Goal: Information Seeking & Learning: Learn about a topic

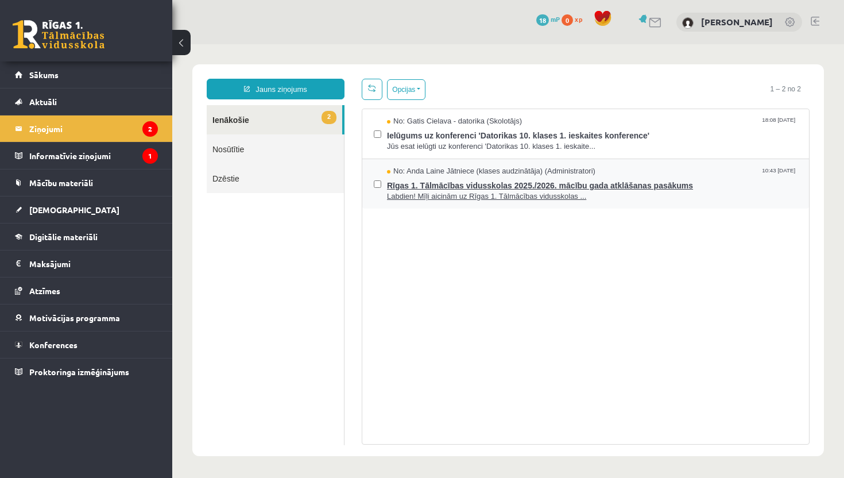
click at [441, 182] on span "Rīgas 1. Tālmācības vidusskolas 2025./2026. mācību gada atklāšanas pasākums" at bounding box center [592, 184] width 411 height 14
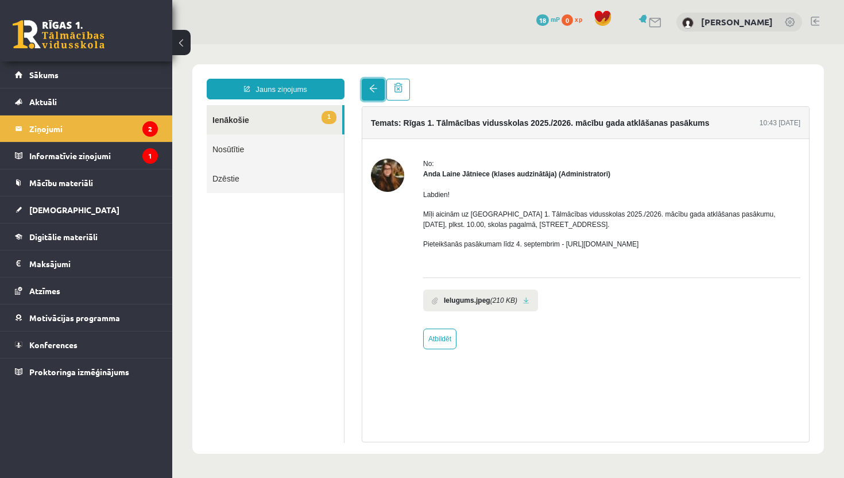
click at [368, 92] on link at bounding box center [373, 90] width 23 height 22
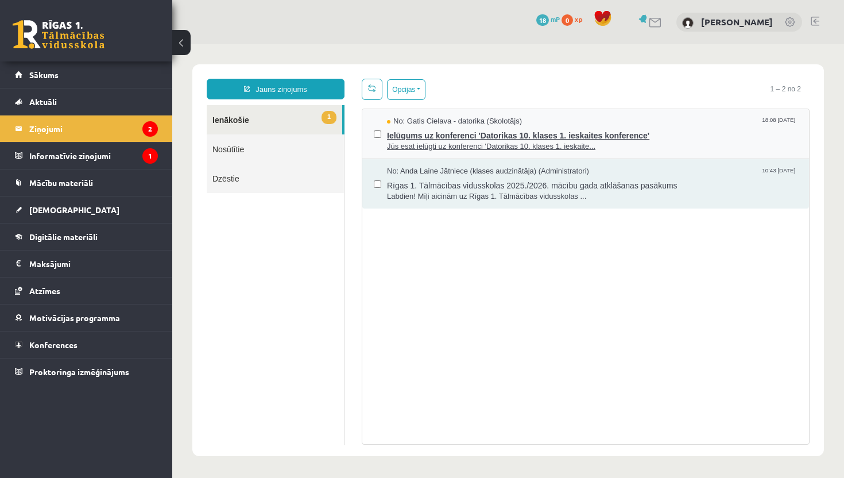
click at [416, 141] on span "Jūs esat ielūgti uz konferenci 'Datorikas 10. klases 1. ieskaite..." at bounding box center [592, 146] width 411 height 11
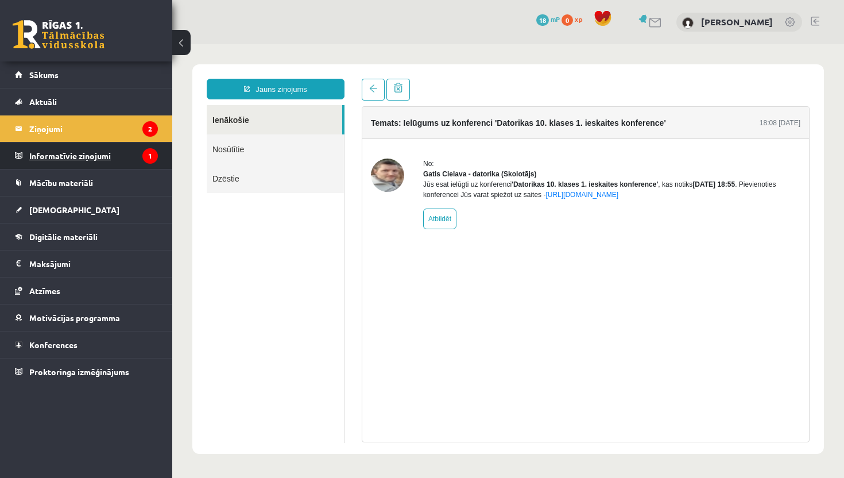
click at [71, 152] on legend "Informatīvie ziņojumi 1" at bounding box center [93, 155] width 129 height 26
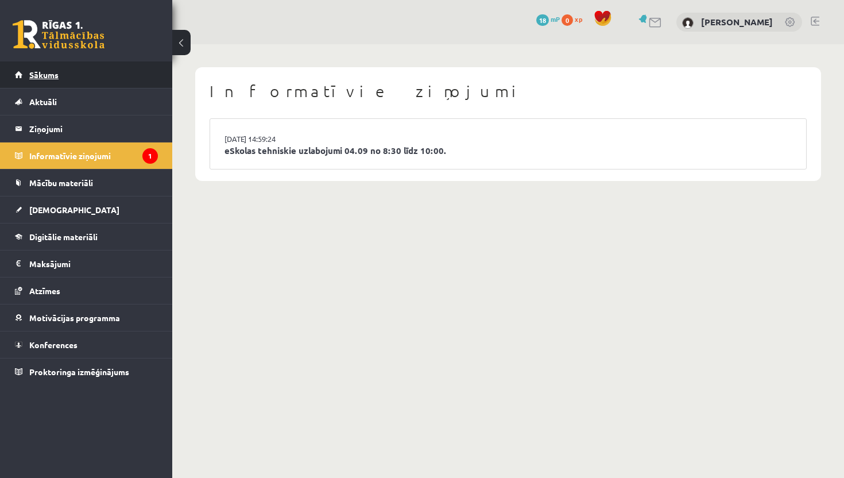
click at [72, 78] on link "Sākums" at bounding box center [86, 74] width 143 height 26
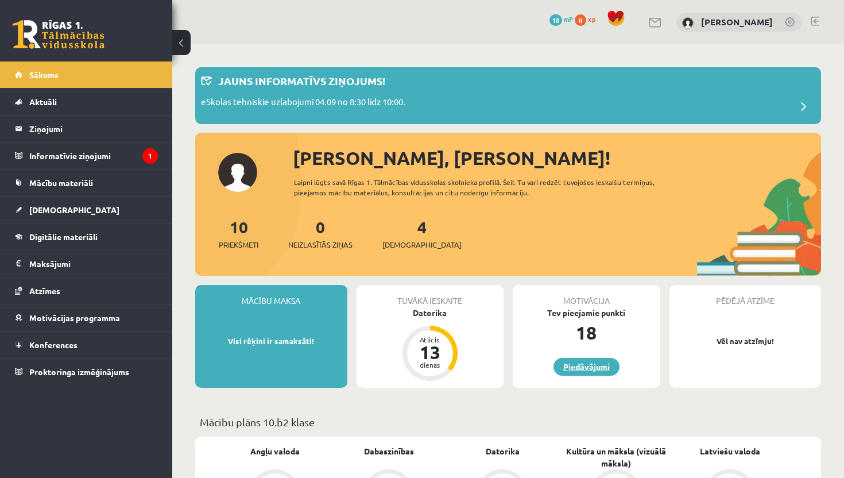
click at [592, 365] on link "Piedāvājumi" at bounding box center [587, 367] width 66 height 18
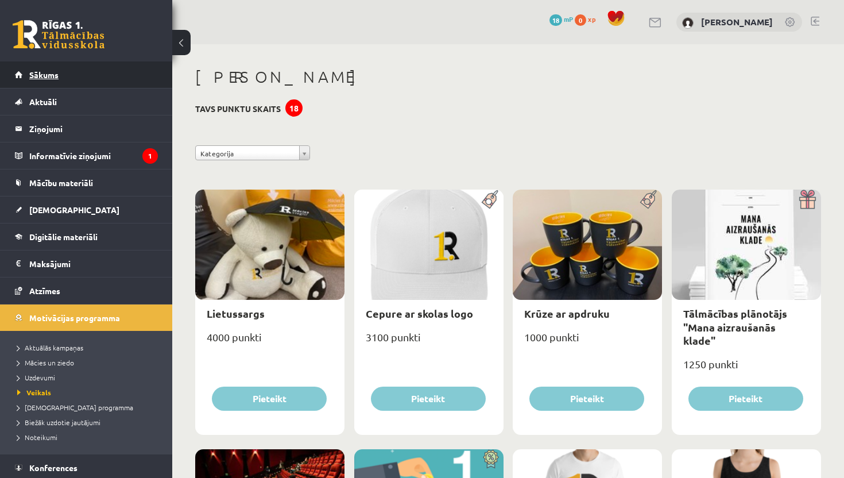
click at [94, 78] on link "Sākums" at bounding box center [86, 74] width 143 height 26
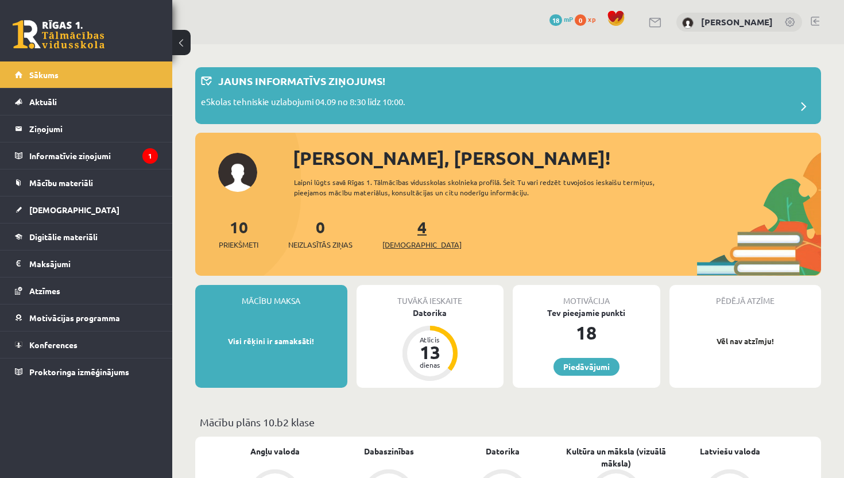
click at [403, 242] on span "[DEMOGRAPHIC_DATA]" at bounding box center [422, 244] width 79 height 11
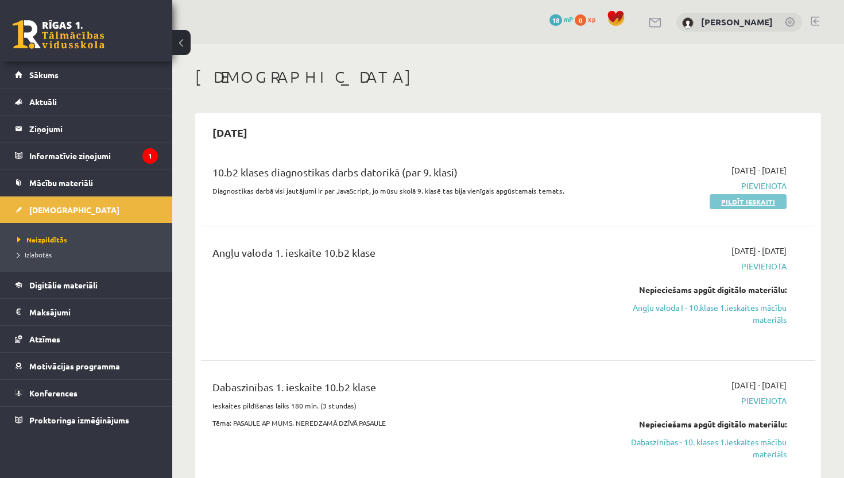
click at [755, 199] on link "Pildīt ieskaiti" at bounding box center [748, 201] width 77 height 15
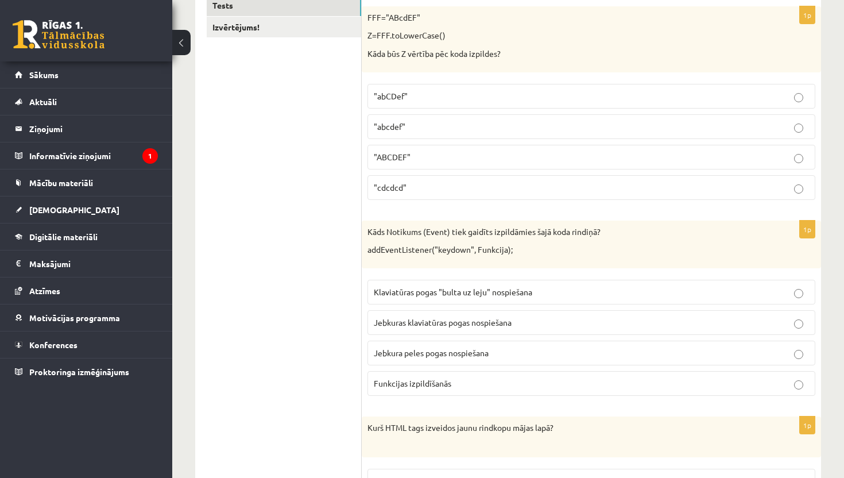
scroll to position [230, 0]
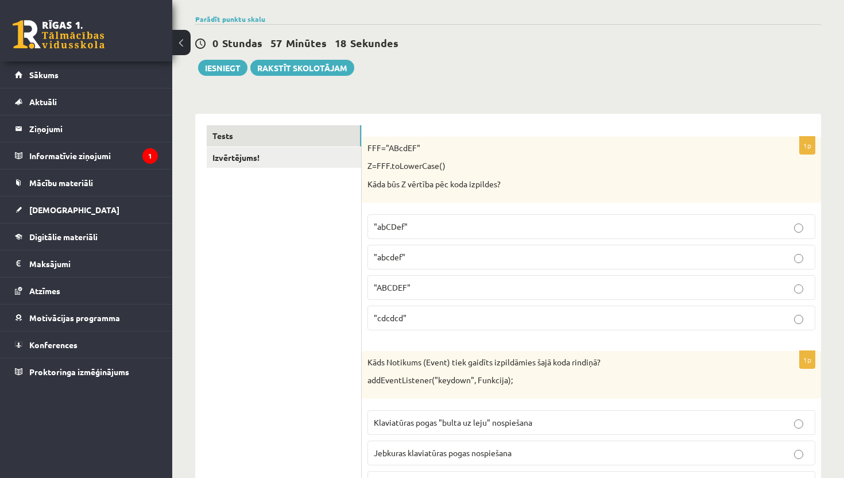
scroll to position [91, 0]
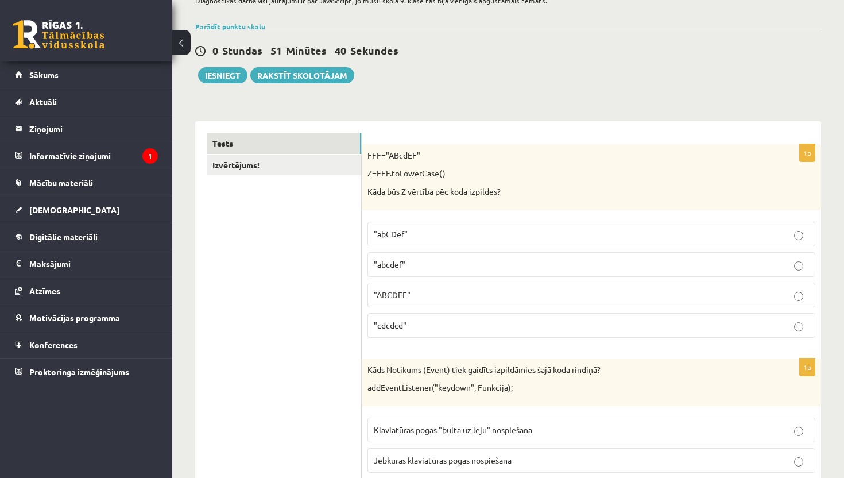
click at [438, 265] on p ""abcdef"" at bounding box center [591, 265] width 435 height 12
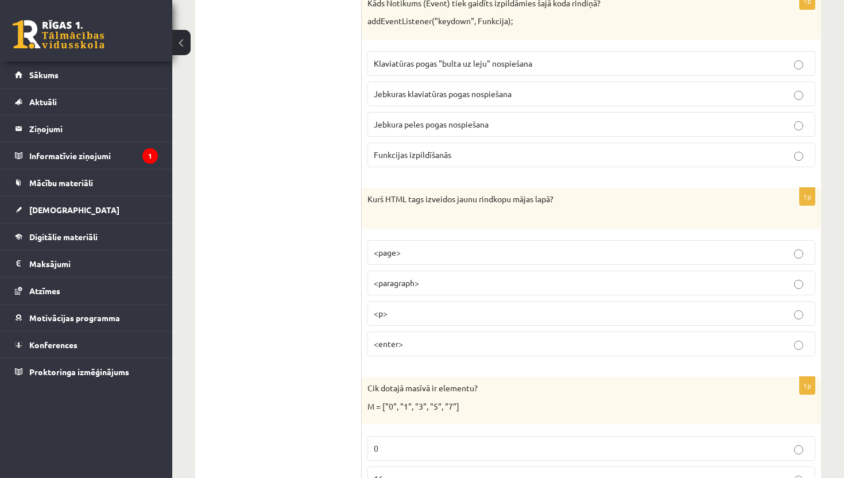
scroll to position [458, 0]
click at [502, 94] on span "Jebkuras klaviatūras pogas nospiešana" at bounding box center [443, 92] width 138 height 10
click at [406, 314] on p "<p>" at bounding box center [591, 312] width 435 height 12
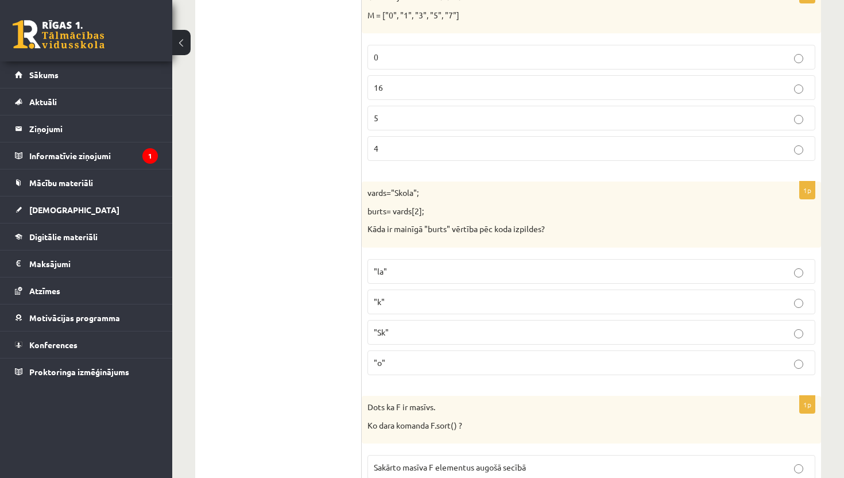
scroll to position [849, 0]
click at [441, 119] on p "5" at bounding box center [591, 117] width 435 height 12
click at [399, 363] on p ""o"" at bounding box center [591, 362] width 435 height 12
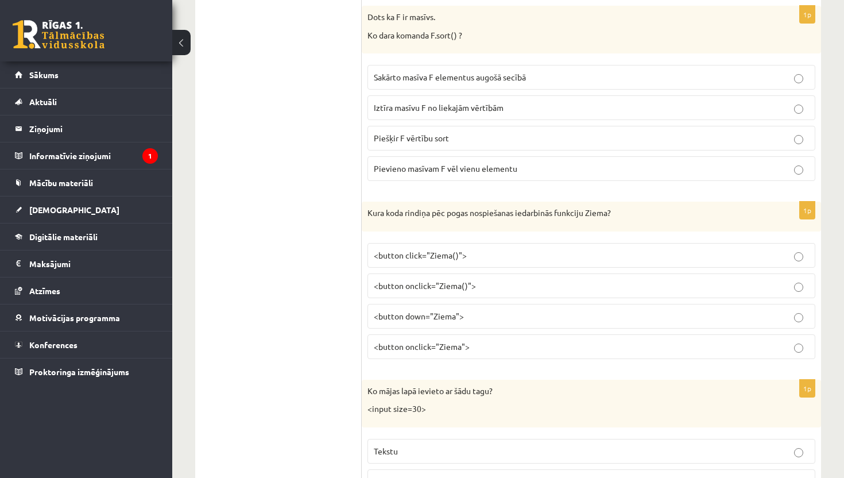
scroll to position [1240, 0]
click at [514, 76] on span "Sakārto masīva F elementus augošā secībā" at bounding box center [450, 76] width 152 height 10
click at [426, 287] on span "<button onclick="Ziema()">" at bounding box center [425, 284] width 102 height 10
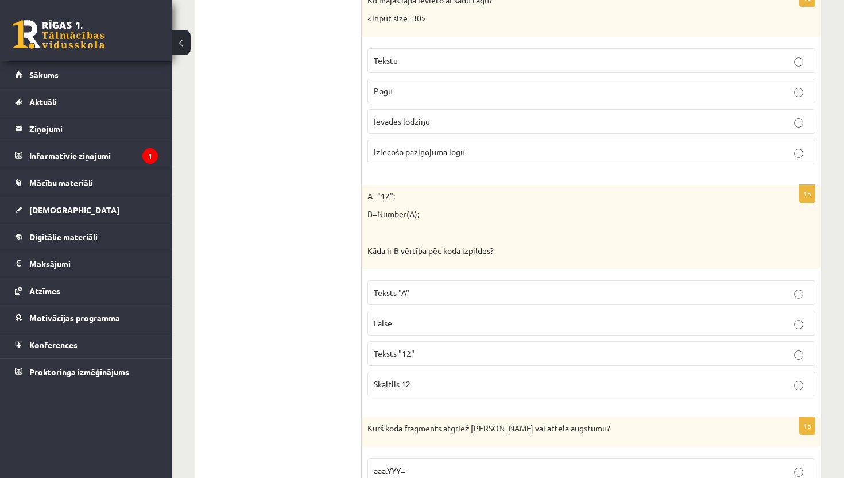
scroll to position [1630, 0]
click at [468, 121] on p "Ievades lodziņu" at bounding box center [591, 120] width 435 height 12
click at [396, 385] on span "Skaitlis 12" at bounding box center [392, 382] width 37 height 10
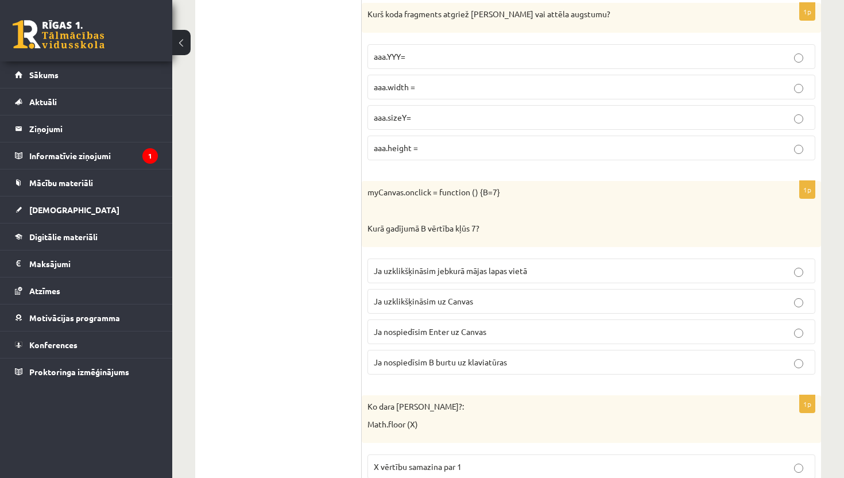
scroll to position [2044, 0]
click at [437, 137] on label "aaa.height =" at bounding box center [592, 147] width 448 height 25
click at [430, 304] on span "Ja uzklikšķināsim uz Canvas" at bounding box center [423, 300] width 99 height 10
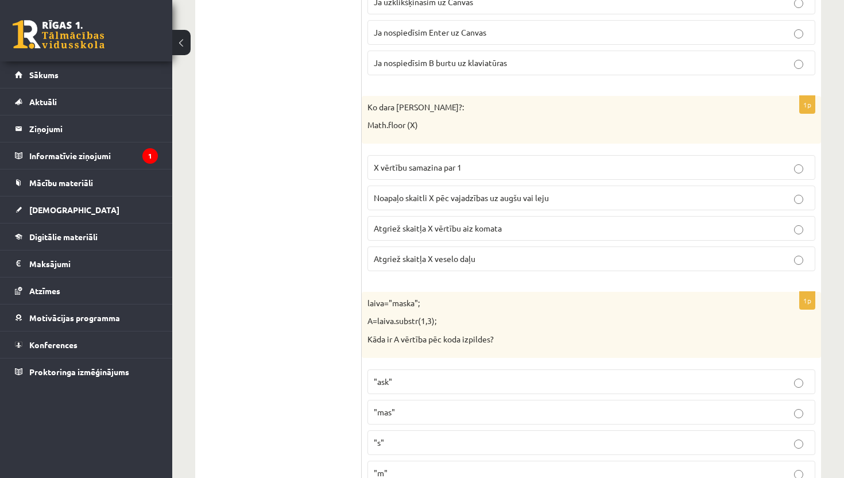
scroll to position [2366, 0]
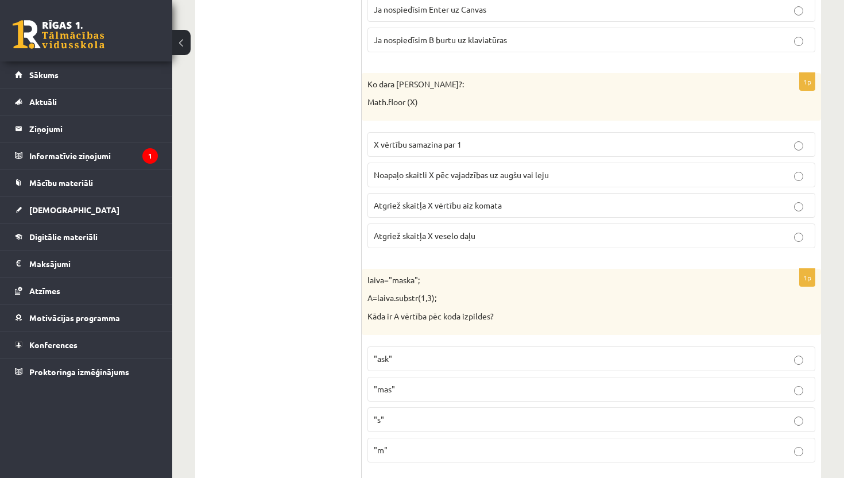
click at [492, 203] on span "Atgriež skaitļa X vērtību aiz komata" at bounding box center [438, 205] width 128 height 10
click at [477, 232] on p "Atgriež skaitļa X veselo daļu" at bounding box center [591, 236] width 435 height 12
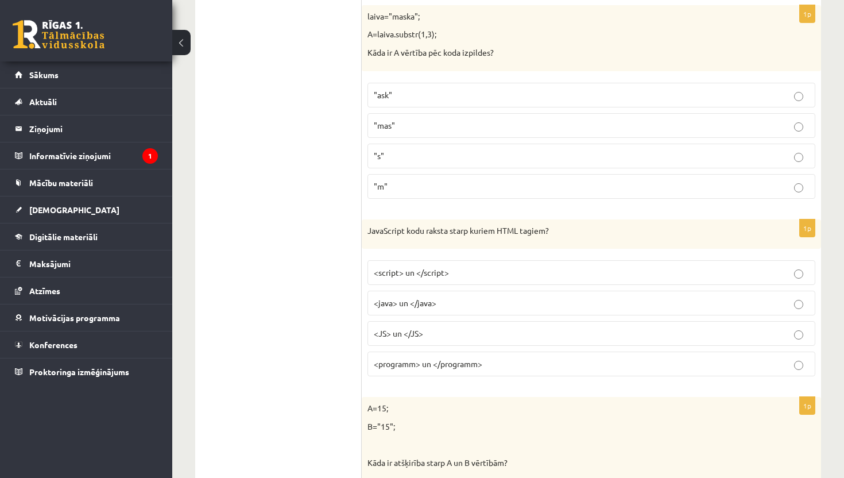
scroll to position [2641, 0]
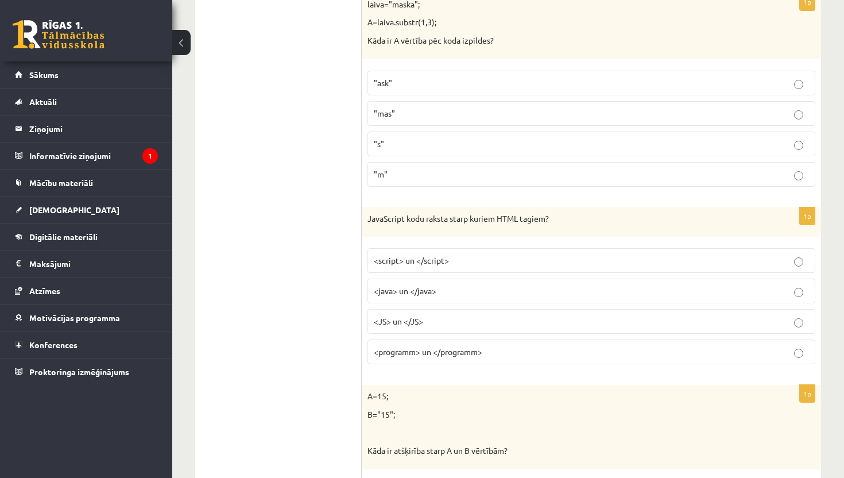
click at [450, 77] on p ""ask"" at bounding box center [591, 83] width 435 height 12
click at [434, 264] on span "<script> un </script>" at bounding box center [411, 260] width 75 height 10
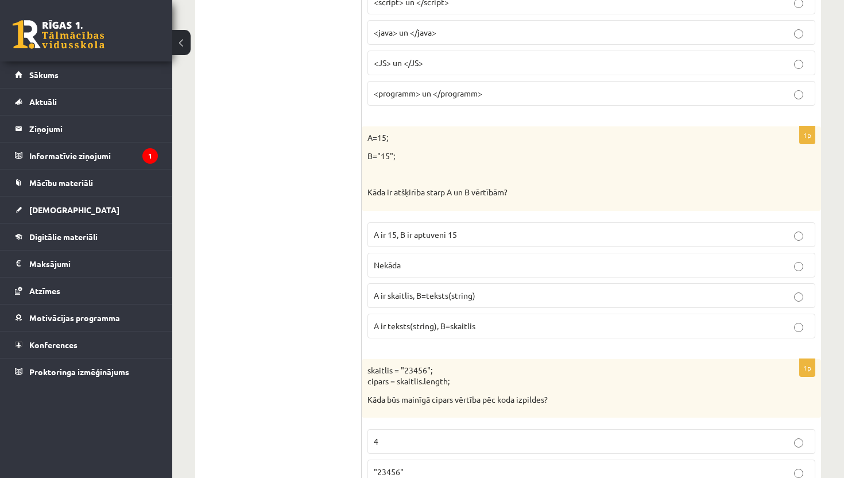
scroll to position [2940, 0]
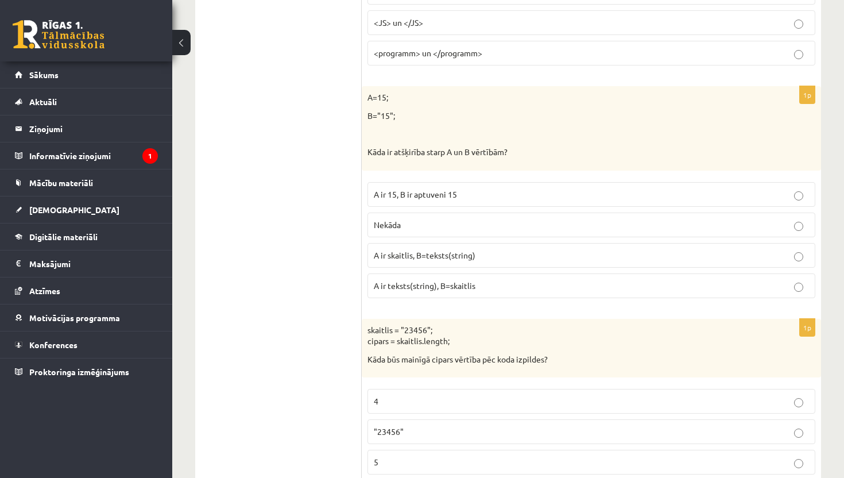
click at [475, 253] on p "A ir skaitlis, B=teksts(string)" at bounding box center [591, 255] width 435 height 12
click at [838, 362] on div "10.b2 klases diagnosticējošais darbs Datorikā par 9. klases mācību vielu , Simo…" at bounding box center [508, 204] width 672 height 6200
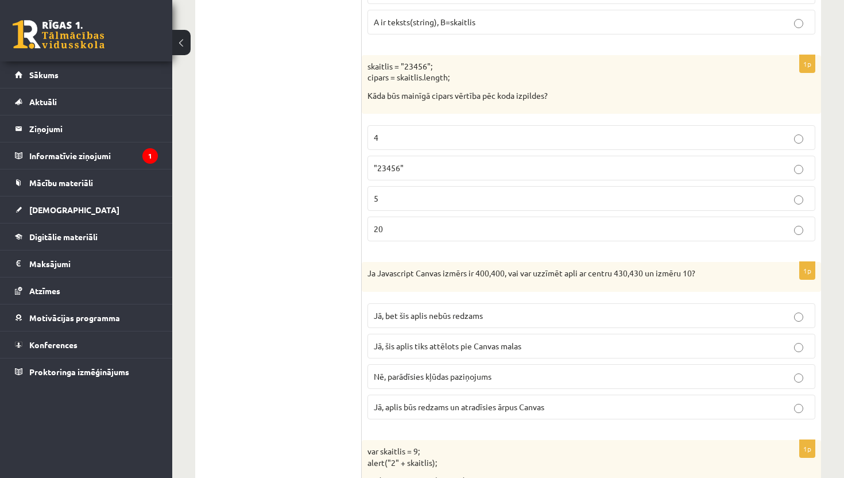
scroll to position [3216, 0]
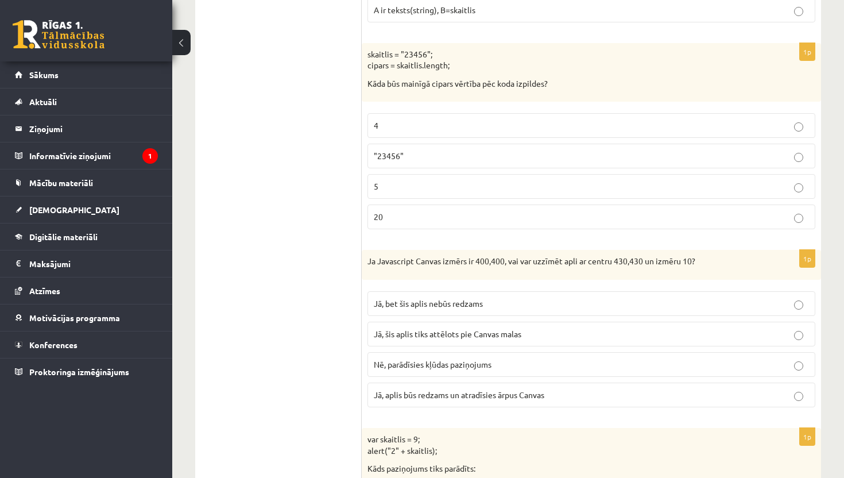
click at [467, 187] on p "5" at bounding box center [591, 186] width 435 height 12
click at [517, 303] on p "Jā, bet šis aplis nebūs redzams" at bounding box center [591, 304] width 435 height 12
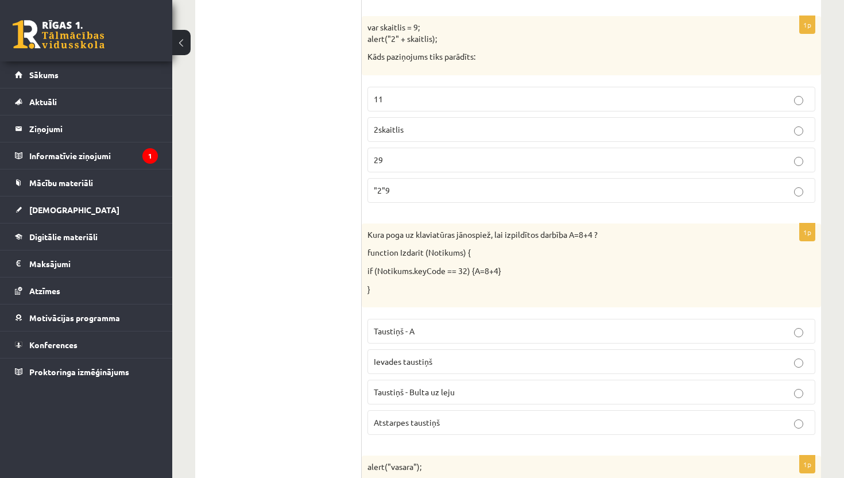
scroll to position [3629, 0]
click at [425, 159] on p "29" at bounding box center [591, 158] width 435 height 12
click at [433, 416] on span "Atstarpes taustiņš" at bounding box center [407, 420] width 66 height 10
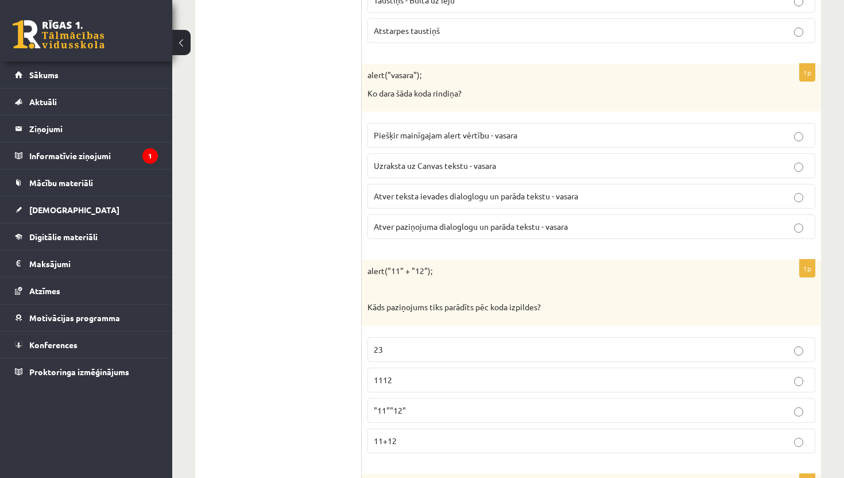
scroll to position [4020, 0]
click at [499, 225] on span "Atver paziņojuma dialoglogu un parāda tekstu - vasara" at bounding box center [471, 226] width 194 height 10
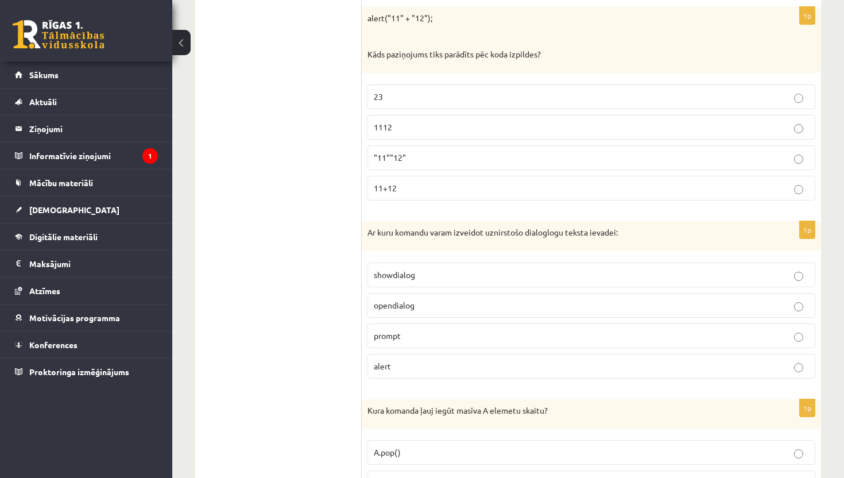
scroll to position [4273, 0]
click at [423, 129] on p "1112" at bounding box center [591, 127] width 435 height 12
click at [426, 335] on p "prompt" at bounding box center [591, 335] width 435 height 12
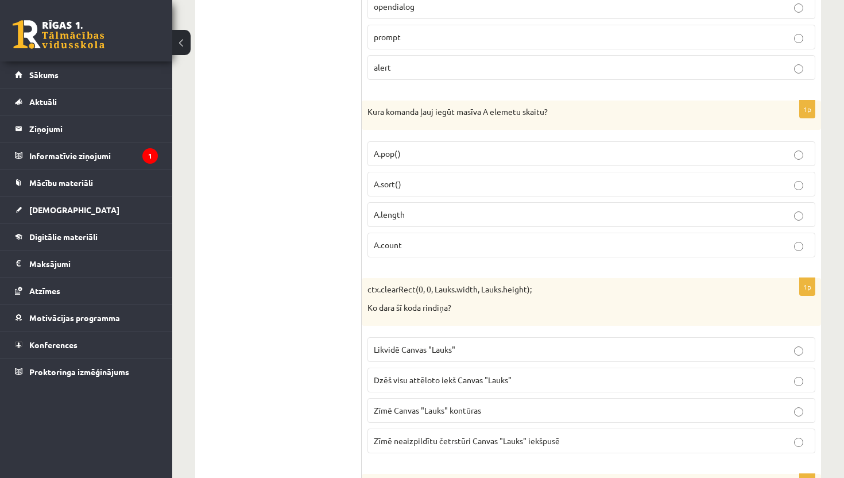
scroll to position [4571, 0]
click at [412, 213] on p "A.length" at bounding box center [591, 214] width 435 height 12
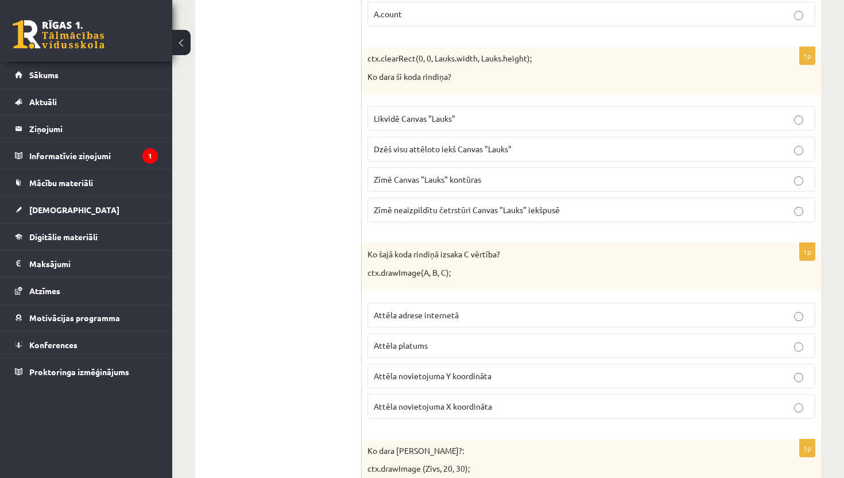
scroll to position [4824, 0]
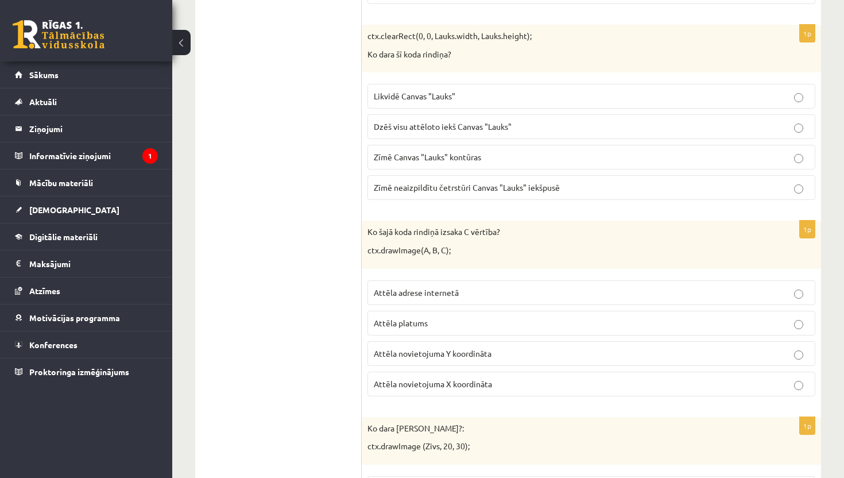
click at [492, 126] on span "Dzēš visu attēloto iekš Canvas "Lauks"" at bounding box center [443, 126] width 138 height 10
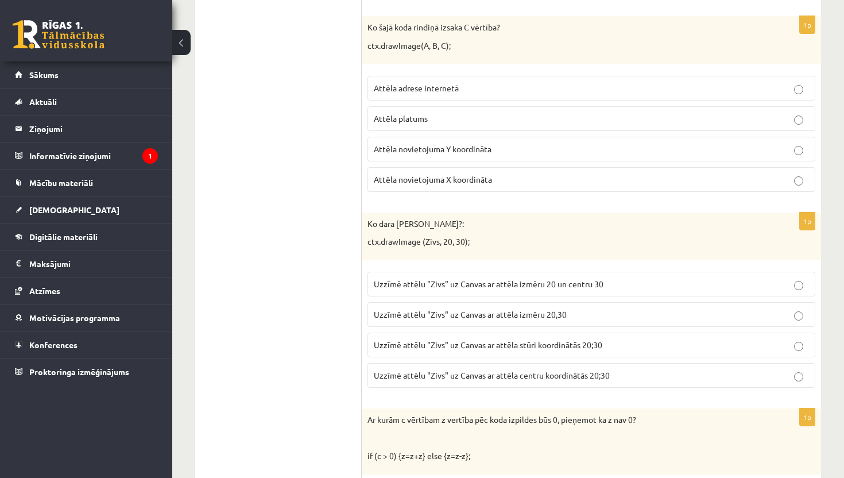
scroll to position [5031, 0]
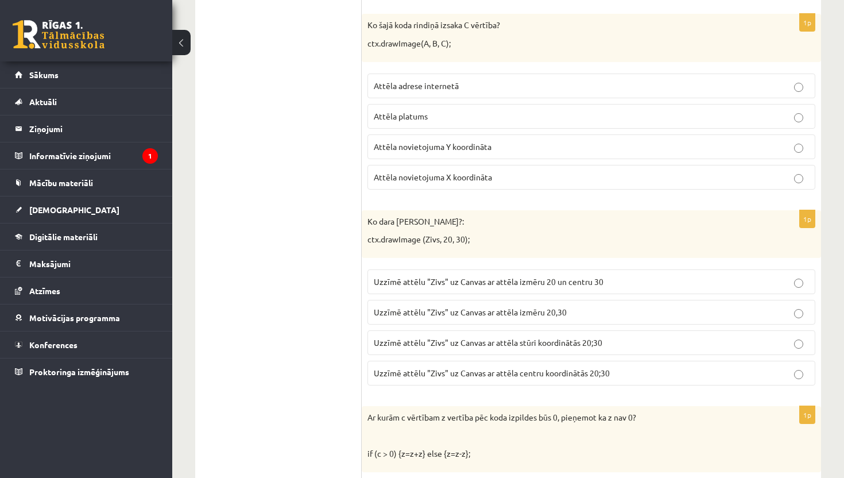
click at [497, 148] on p "Attēla novietojuma Y koordināta" at bounding box center [591, 147] width 435 height 12
click at [503, 345] on span "Uzzīmē attēlu "Zivs" uz Canvas ar attēla stūri koordinātās 20;30" at bounding box center [488, 342] width 229 height 10
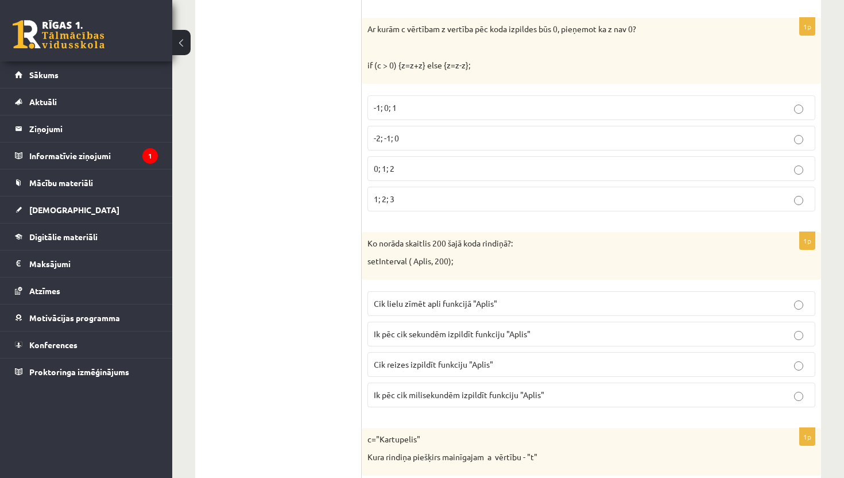
scroll to position [5422, 0]
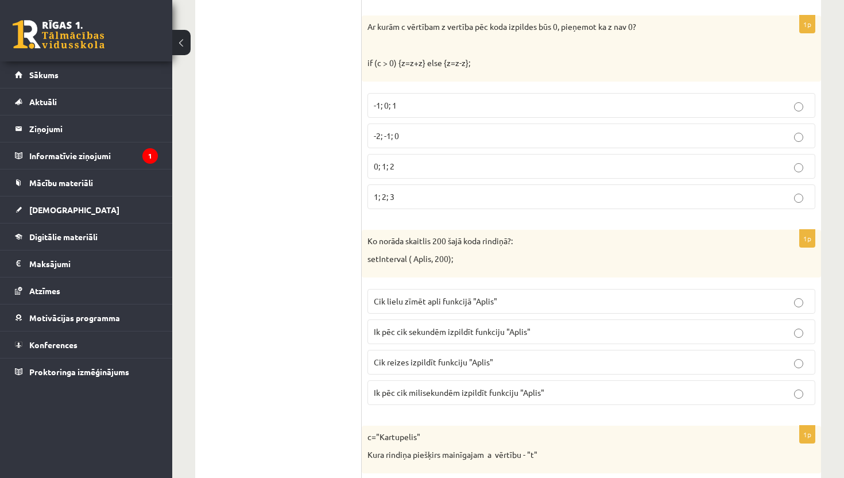
click at [416, 136] on p "-2; -1; 0" at bounding box center [591, 136] width 435 height 12
click at [454, 395] on span "Ik pēc cik milisekundēm izpildīt funkciju "Aplis"" at bounding box center [459, 392] width 171 height 10
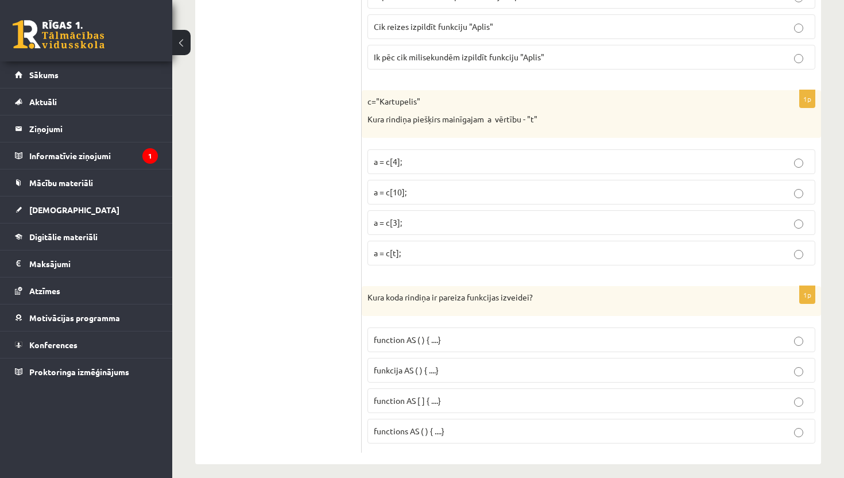
scroll to position [5766, 0]
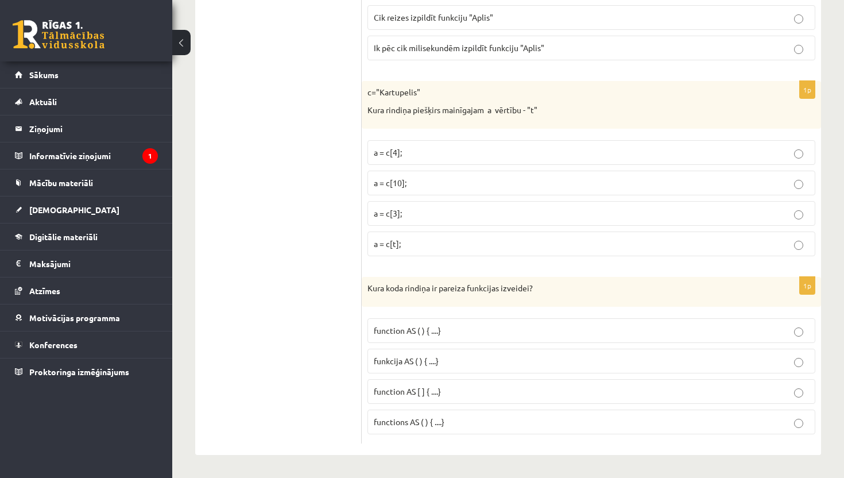
click at [450, 328] on p "function AS ( ) { ....}" at bounding box center [591, 331] width 435 height 12
click at [437, 215] on p "a = c[3];" at bounding box center [591, 213] width 435 height 12
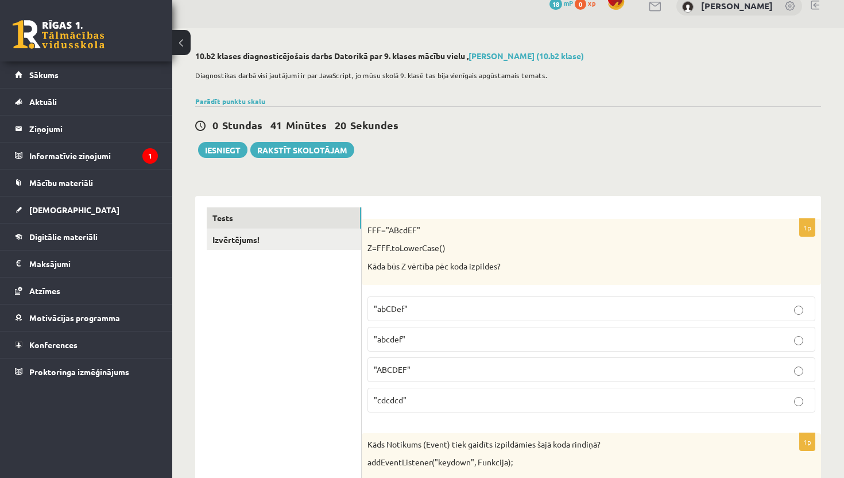
scroll to position [0, 0]
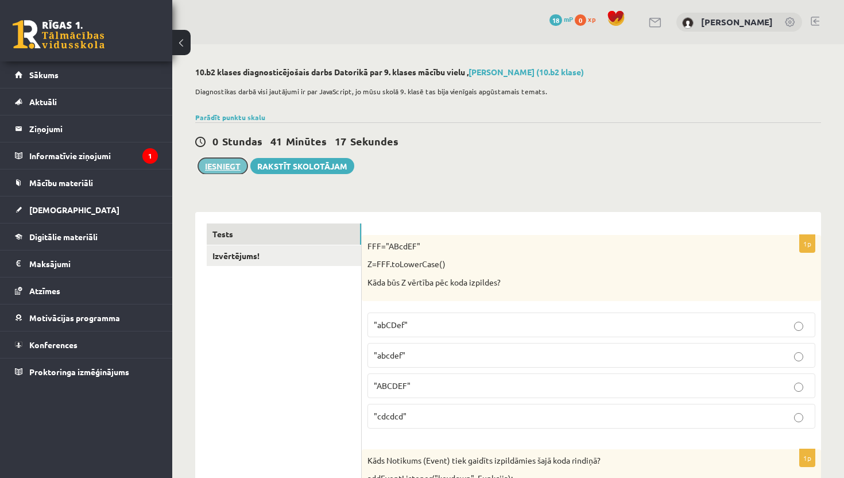
click at [222, 163] on button "Iesniegt" at bounding box center [222, 166] width 49 height 16
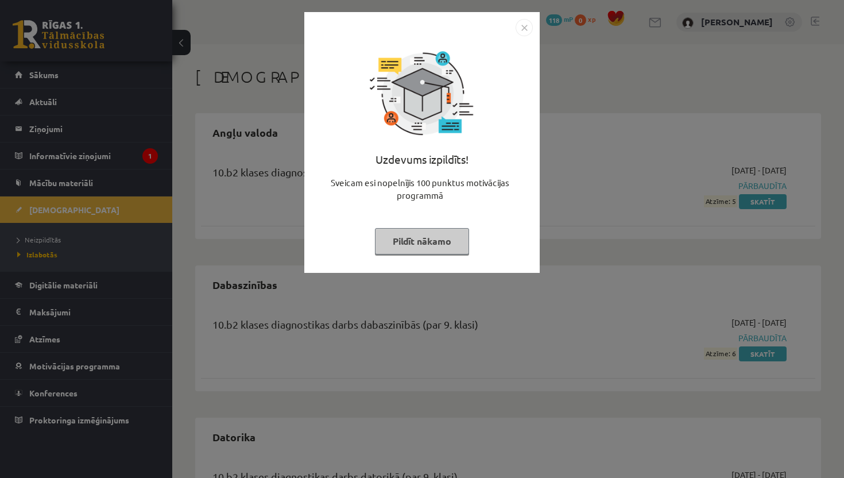
click at [415, 238] on button "Pildīt nākamo" at bounding box center [422, 241] width 94 height 26
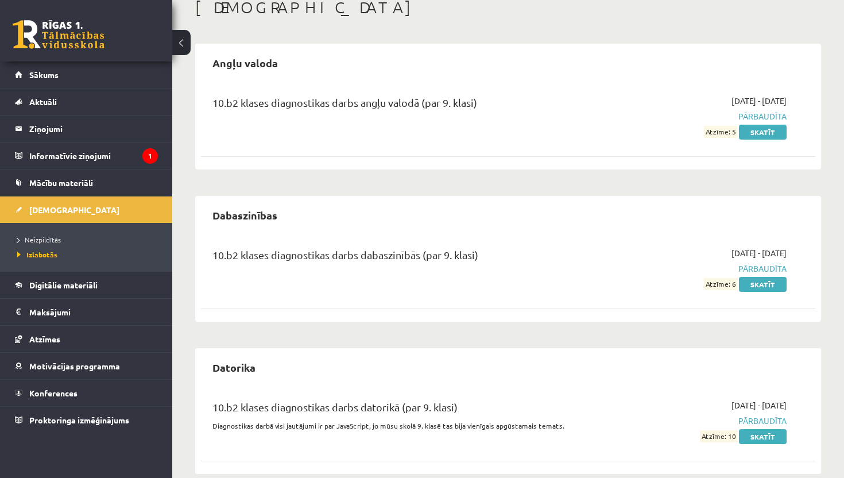
scroll to position [88, 0]
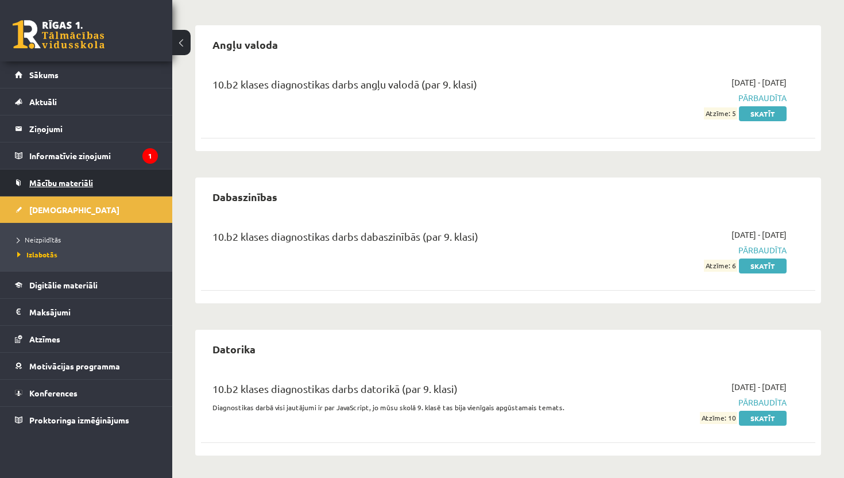
click at [111, 178] on link "Mācību materiāli" at bounding box center [86, 182] width 143 height 26
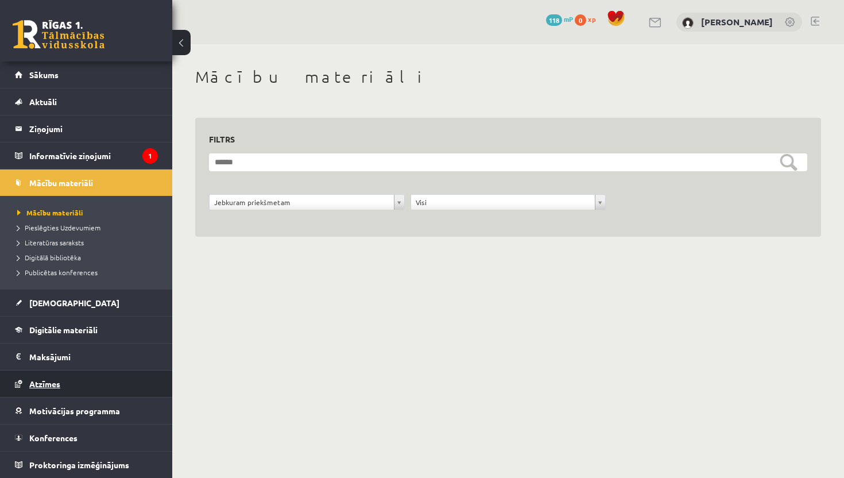
click at [50, 379] on span "Atzīmes" at bounding box center [44, 384] width 31 height 10
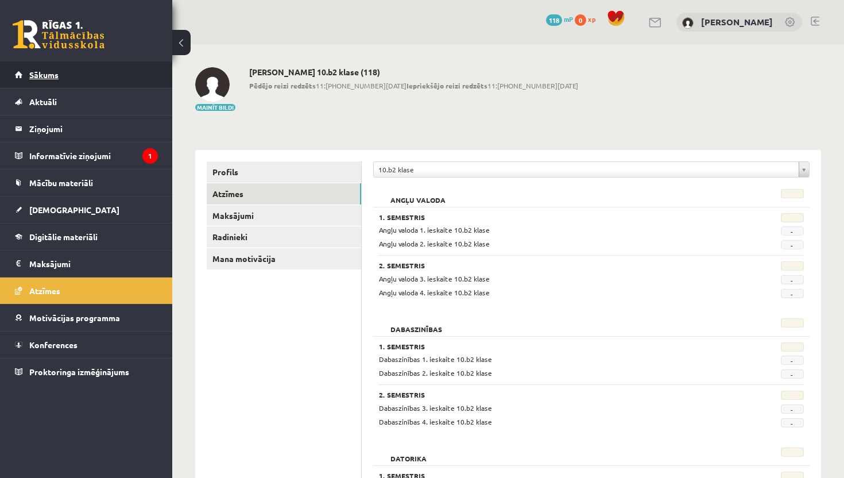
click at [51, 72] on span "Sākums" at bounding box center [43, 75] width 29 height 10
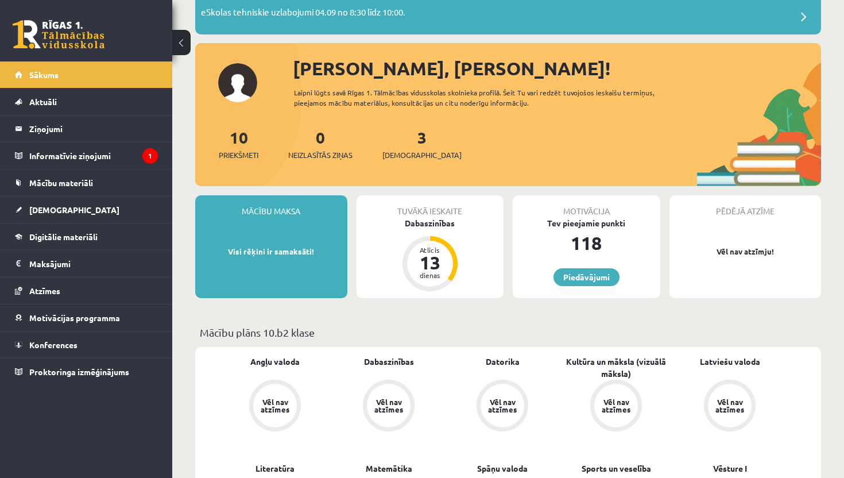
scroll to position [92, 0]
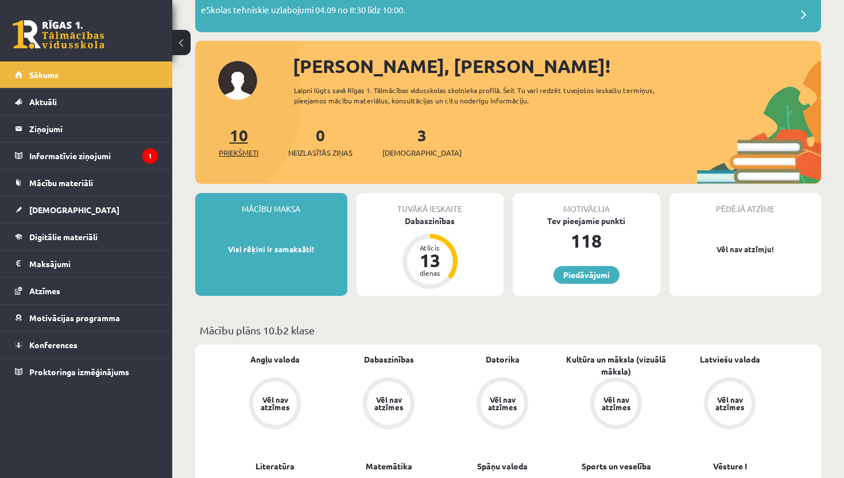
click at [244, 140] on link "10 Priekšmeti" at bounding box center [239, 142] width 40 height 34
click at [244, 142] on link "10 Priekšmeti" at bounding box center [239, 142] width 40 height 34
click at [430, 222] on div "Dabaszinības" at bounding box center [431, 221] width 148 height 12
click at [426, 220] on div "Dabaszinības" at bounding box center [431, 221] width 148 height 12
click at [434, 213] on div "Tuvākā ieskaite" at bounding box center [431, 204] width 148 height 22
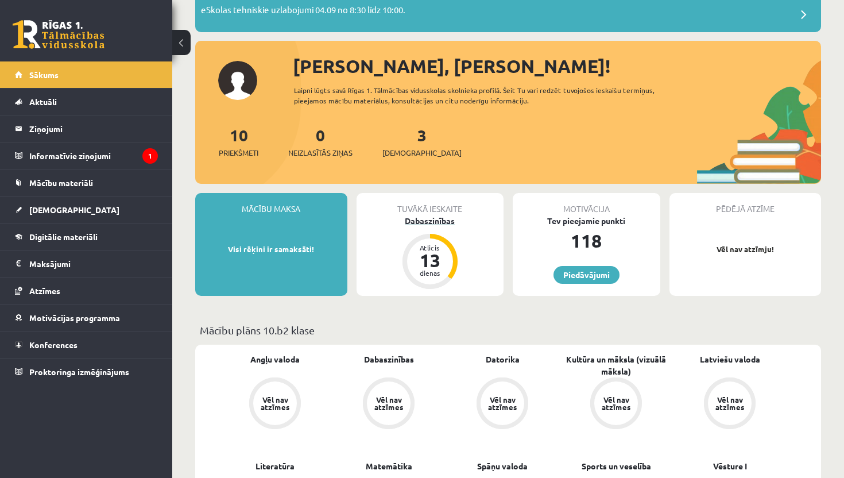
click at [426, 226] on div "Dabaszinības" at bounding box center [431, 221] width 148 height 12
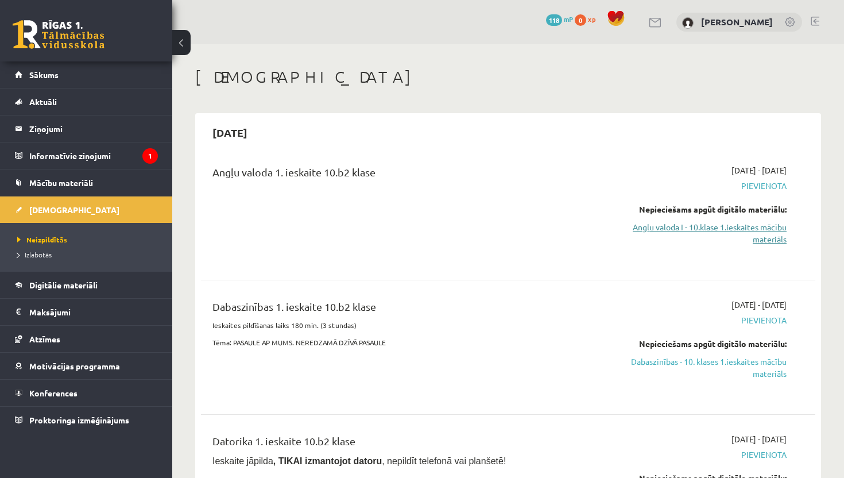
click at [720, 224] on link "Angļu valoda I - 10.klase 1.ieskaites mācību materiāls" at bounding box center [697, 233] width 180 height 24
click at [708, 225] on link "Angļu valoda I - 10.klase 1.ieskaites mācību materiāls" at bounding box center [697, 233] width 180 height 24
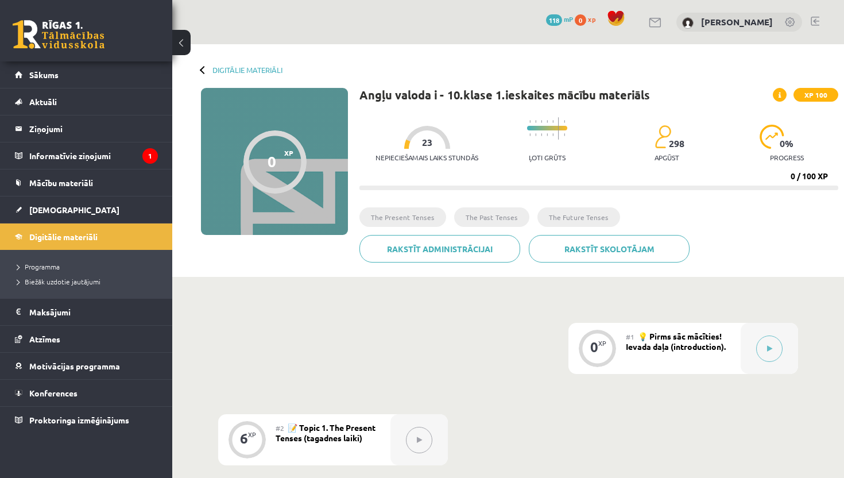
click at [539, 130] on progress at bounding box center [547, 128] width 40 height 5
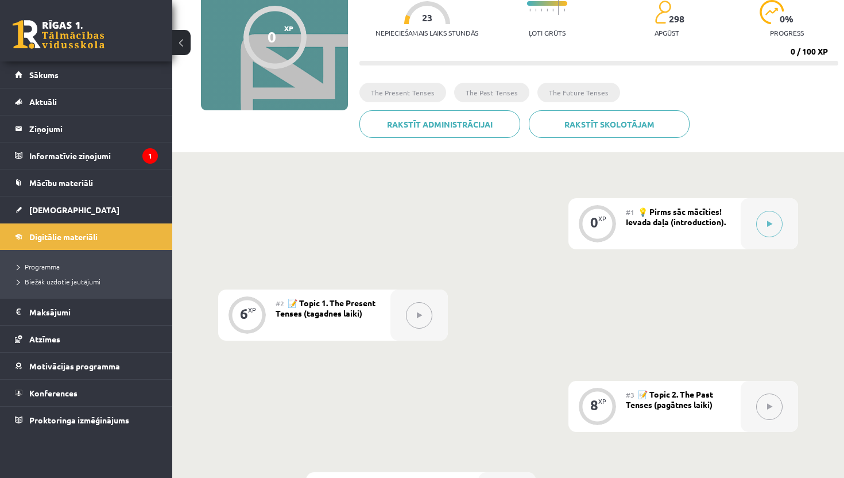
scroll to position [113, 0]
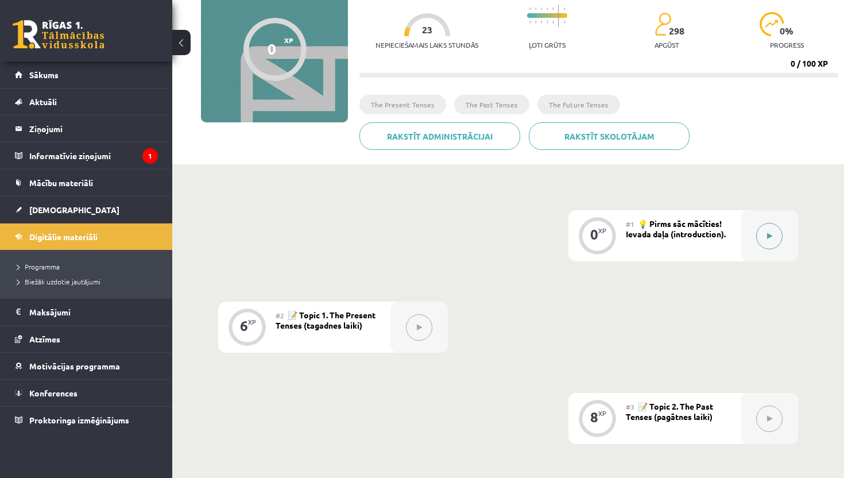
click at [770, 234] on icon at bounding box center [769, 236] width 5 height 7
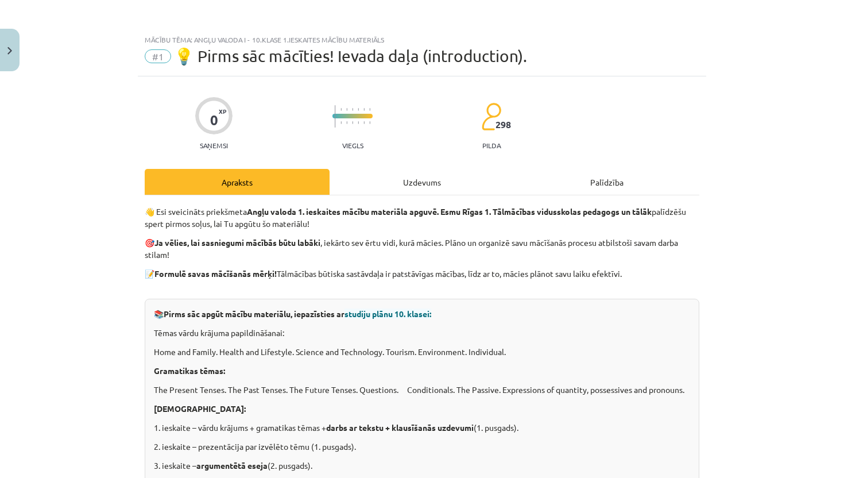
click at [431, 189] on div "Uzdevums" at bounding box center [422, 182] width 185 height 26
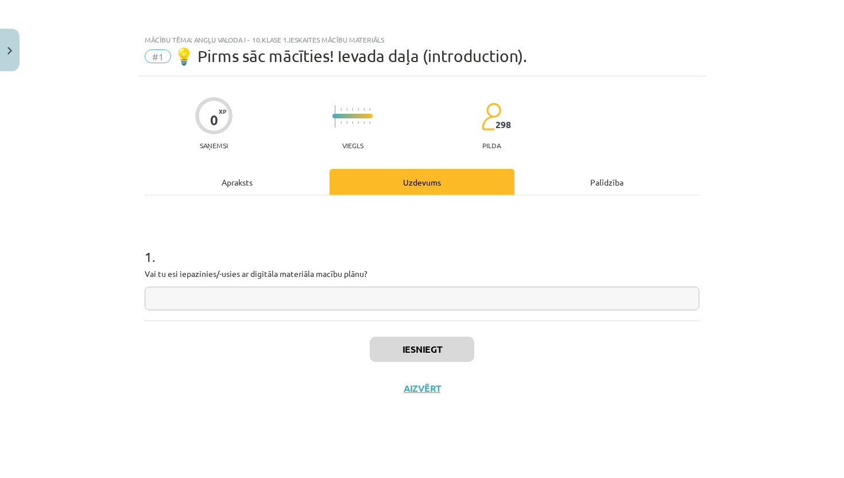
click at [370, 294] on input "text" at bounding box center [422, 299] width 555 height 24
type input "**"
click at [415, 349] on button "Iesniegt" at bounding box center [422, 349] width 105 height 25
click at [425, 348] on button "Iesniegt" at bounding box center [422, 349] width 105 height 25
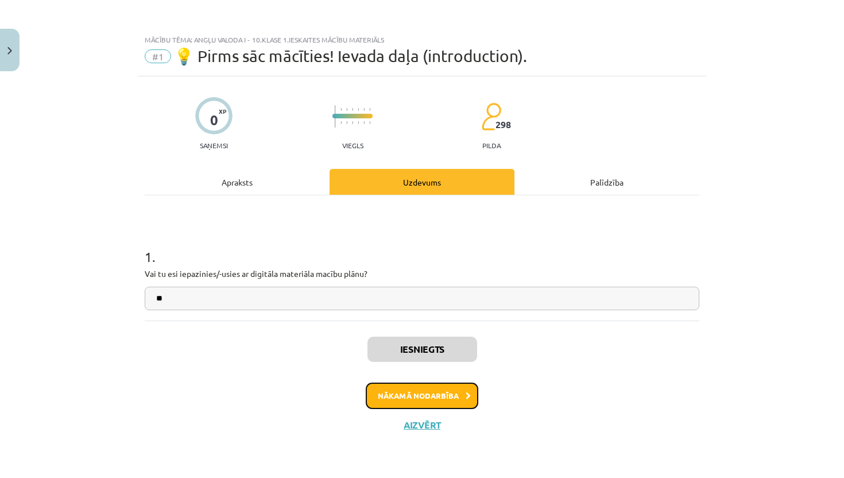
click at [426, 395] on button "Nākamā nodarbība" at bounding box center [422, 396] width 113 height 26
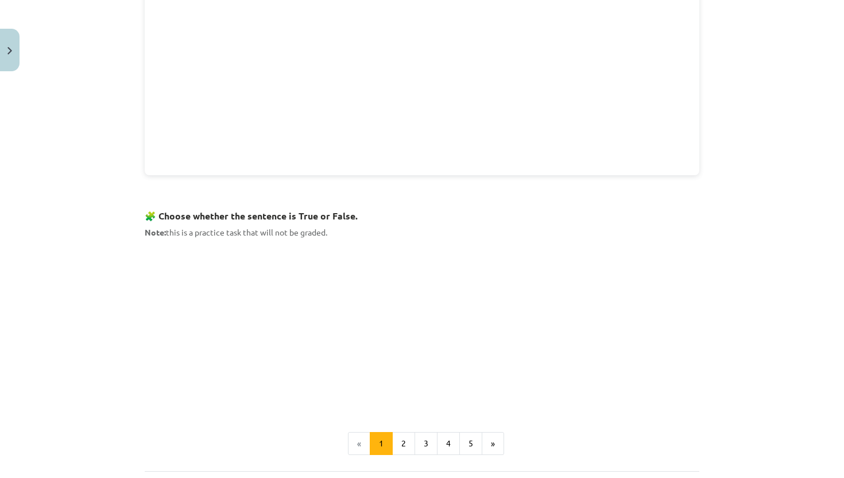
scroll to position [620, 0]
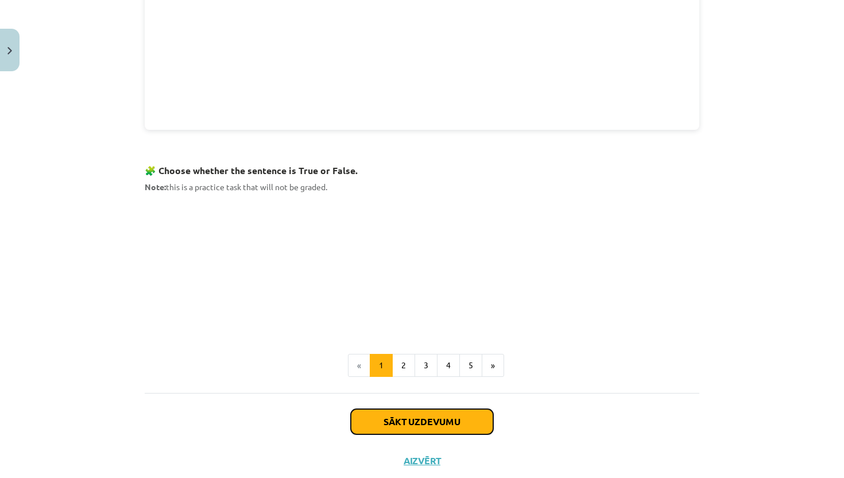
click at [437, 416] on button "Sākt uzdevumu" at bounding box center [422, 421] width 142 height 25
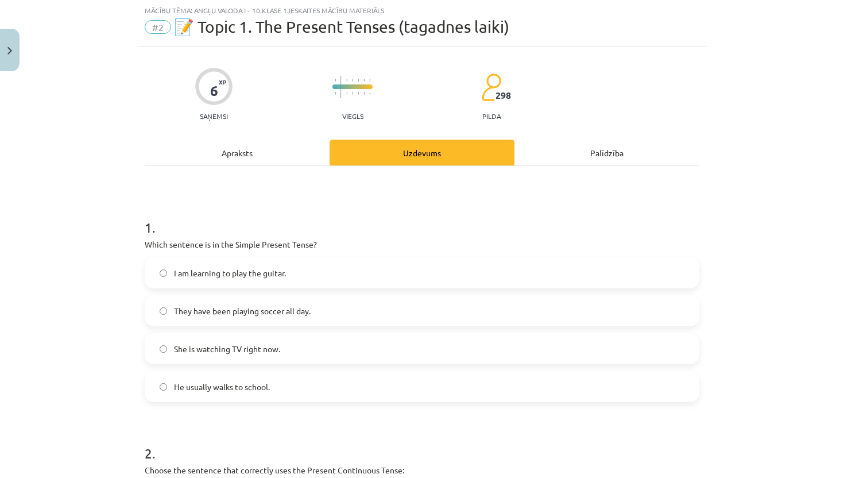
scroll to position [29, 0]
click at [284, 269] on span "I am learning to play the guitar." at bounding box center [230, 274] width 112 height 12
click at [842, 303] on div "Mācību tēma: Angļu valoda i - 10.klase 1.ieskaites mācību materiāls #2 📝 Topic …" at bounding box center [422, 239] width 844 height 478
click at [839, 296] on div "Mācību tēma: Angļu valoda i - 10.klase 1.ieskaites mācību materiāls #2 📝 Topic …" at bounding box center [422, 239] width 844 height 478
click at [843, 302] on div "Mācību tēma: Angļu valoda i - 10.klase 1.ieskaites mācību materiāls #2 📝 Topic …" at bounding box center [422, 239] width 844 height 478
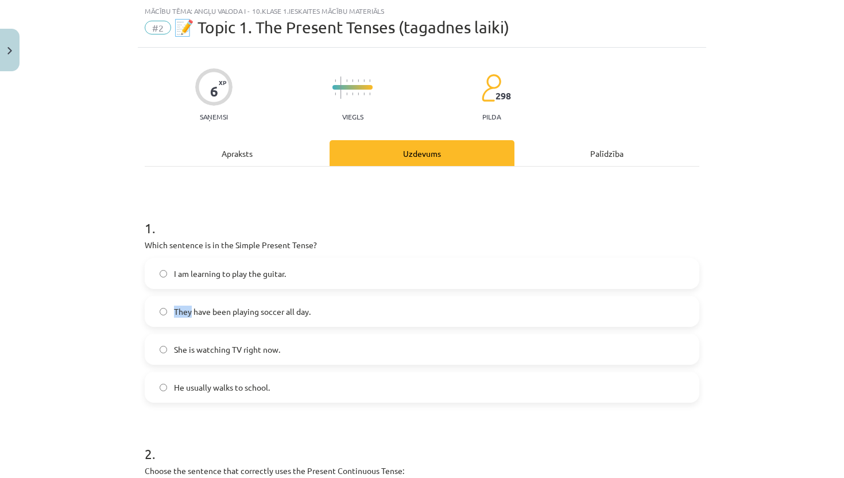
click at [843, 302] on div "Mācību tēma: Angļu valoda i - 10.klase 1.ieskaites mācību materiāls #2 📝 Topic …" at bounding box center [422, 239] width 844 height 478
click at [844, 302] on div "Mācību tēma: Angļu valoda i - 10.klase 1.ieskaites mācību materiāls #2 📝 Topic …" at bounding box center [422, 239] width 844 height 478
click at [842, 215] on div "Mācību tēma: Angļu valoda i - 10.klase 1.ieskaites mācību materiāls #2 📝 Topic …" at bounding box center [422, 239] width 844 height 478
click at [842, 253] on div "Mācību tēma: Angļu valoda i - 10.klase 1.ieskaites mācību materiāls #2 📝 Topic …" at bounding box center [422, 239] width 844 height 478
click at [599, 153] on div "Palīdzība" at bounding box center [607, 153] width 185 height 26
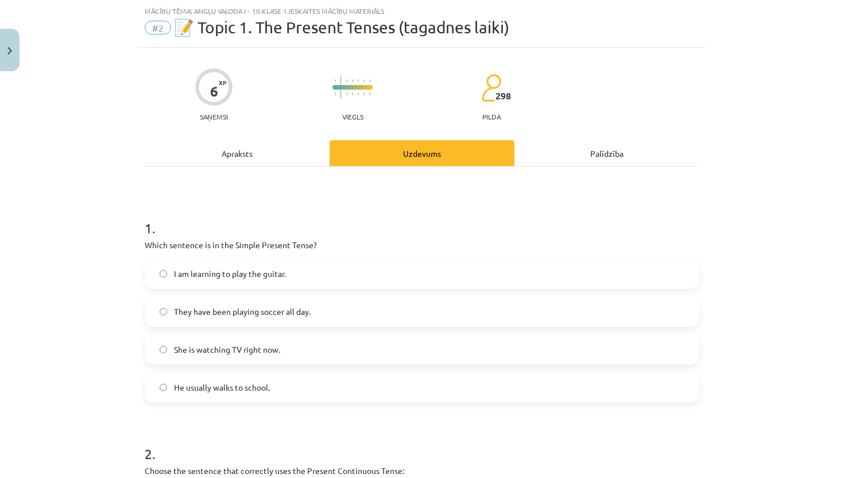
scroll to position [0, 0]
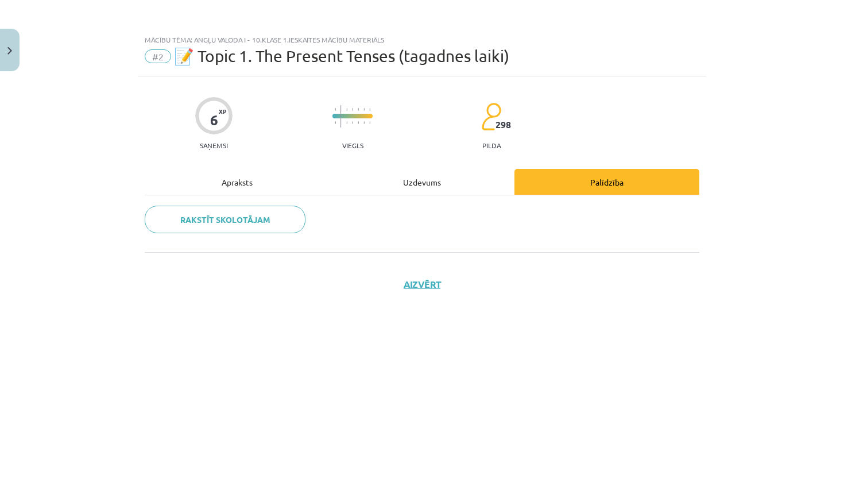
click at [425, 182] on div "Uzdevums" at bounding box center [422, 182] width 185 height 26
